Goal: Obtain resource: Download file/media

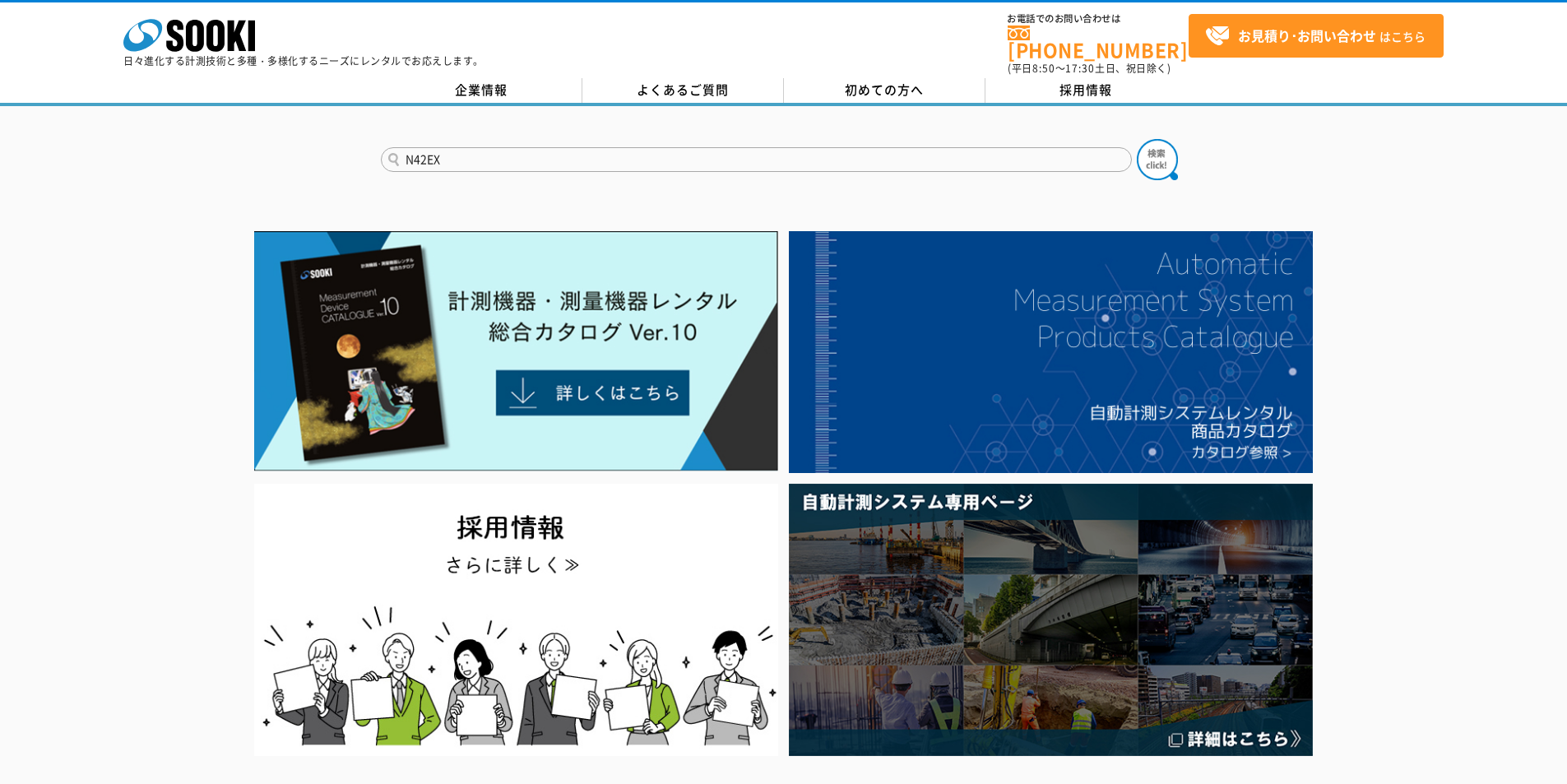
type input "N42EX"
click at [1137, 139] on button at bounding box center [1157, 159] width 41 height 41
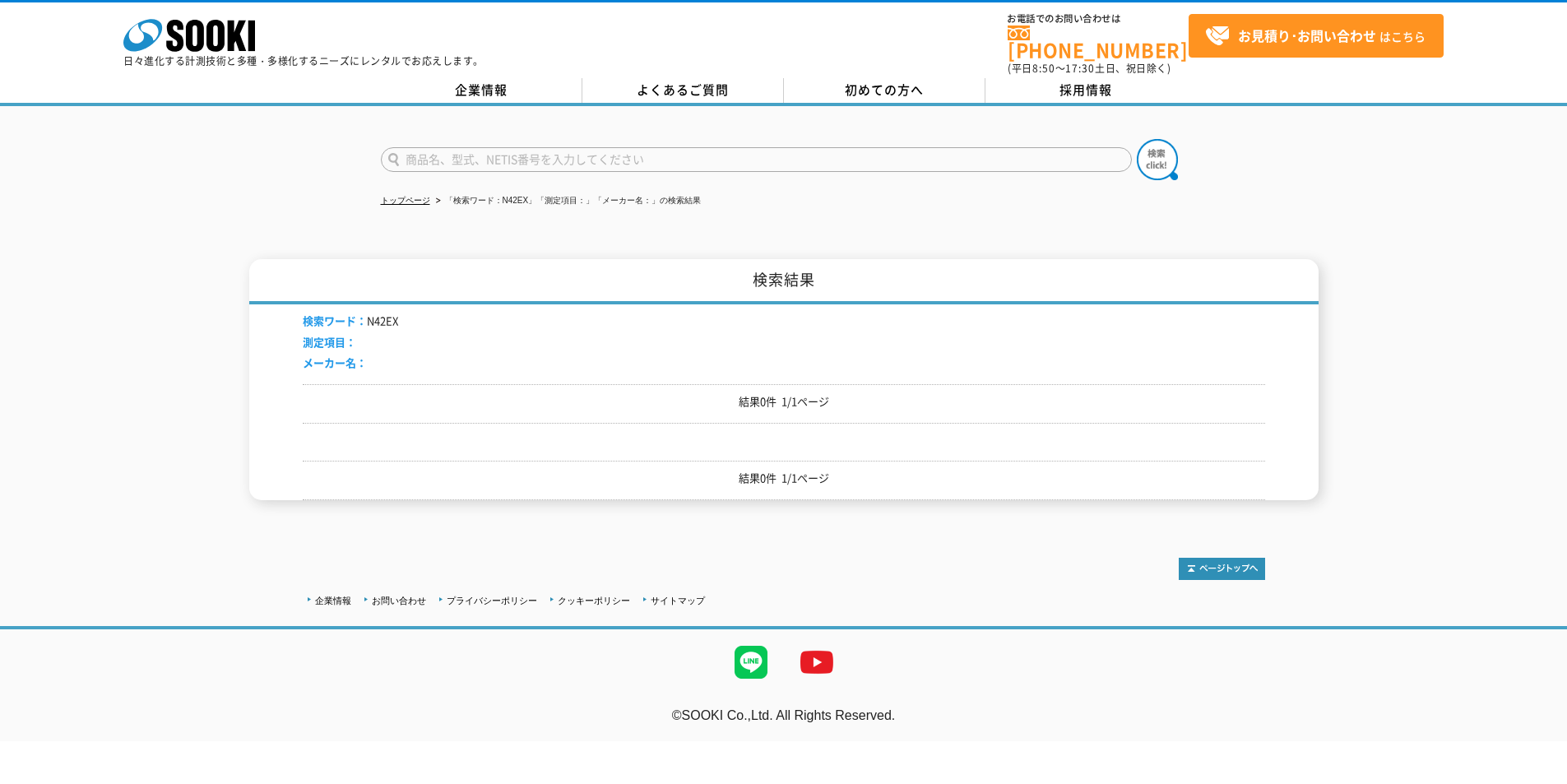
click at [424, 155] on input "text" at bounding box center [756, 159] width 751 height 25
type input "NL-42EX"
click at [1137, 139] on button at bounding box center [1157, 159] width 41 height 41
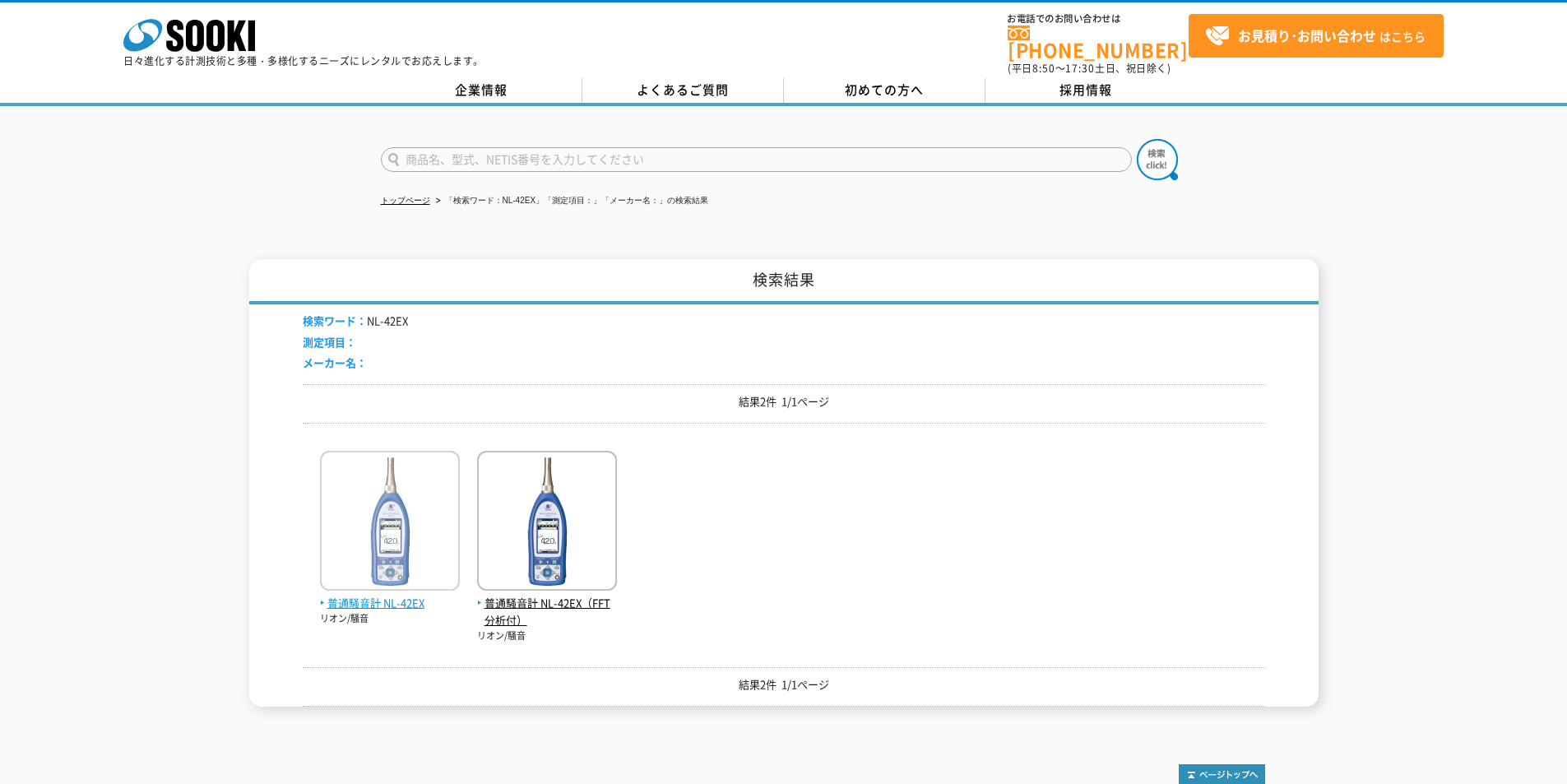
click at [403, 469] on img at bounding box center [390, 523] width 140 height 144
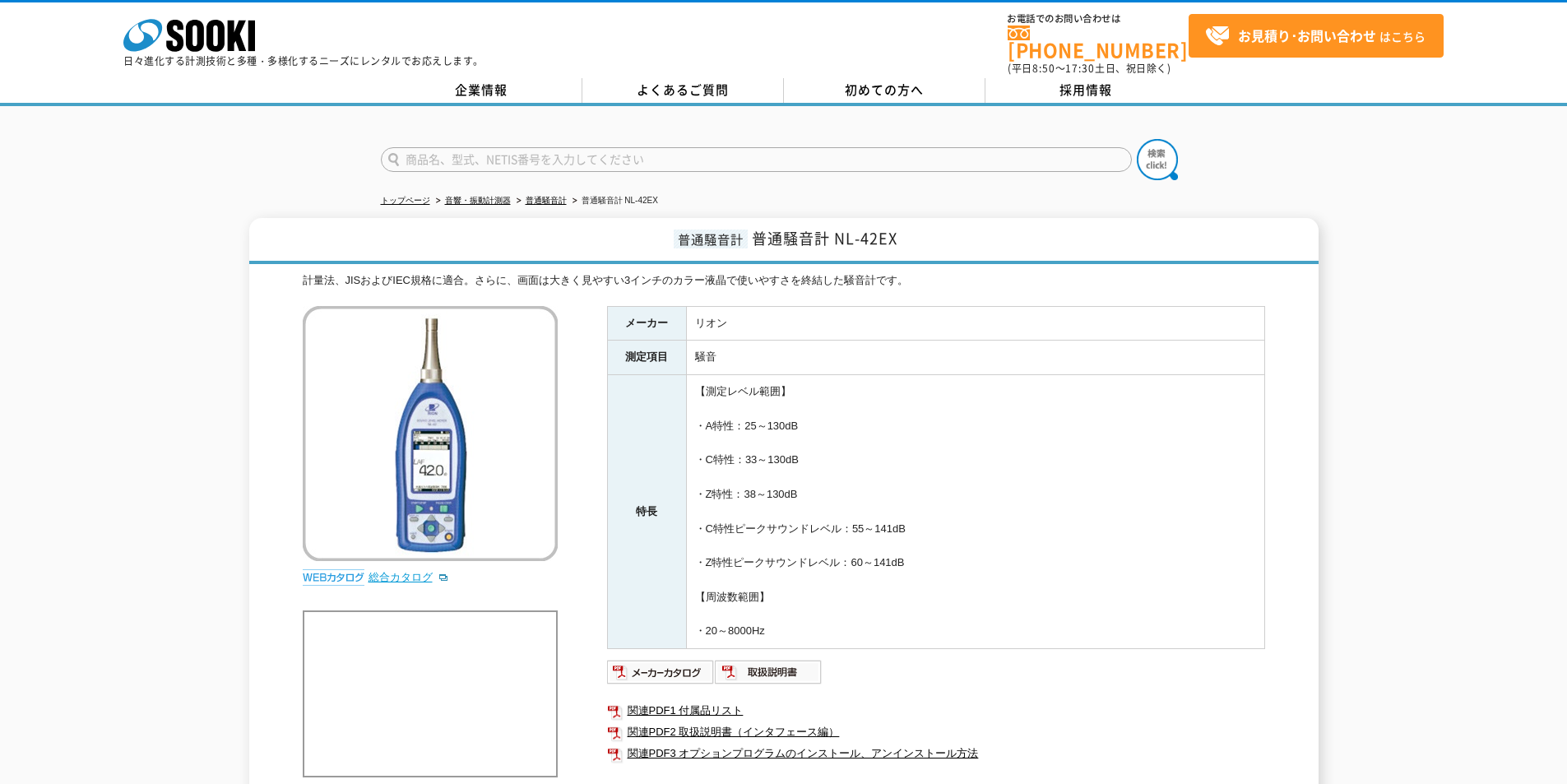
click at [390, 571] on link "総合カタログ" at bounding box center [408, 577] width 81 height 12
